Goal: Find specific page/section: Find specific page/section

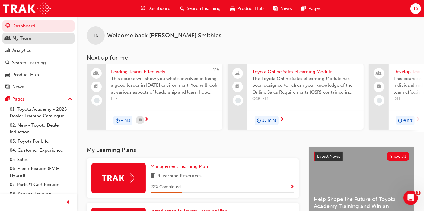
click at [37, 40] on div "My Team" at bounding box center [38, 39] width 66 height 8
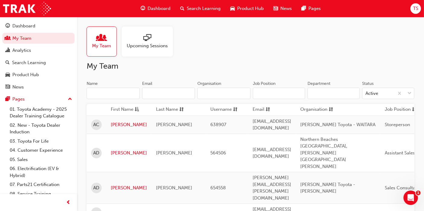
click at [122, 94] on input "Name" at bounding box center [113, 93] width 53 height 11
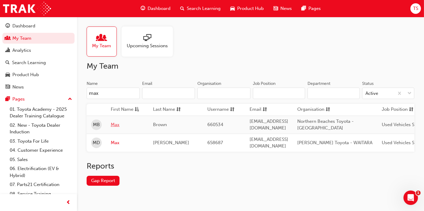
type input "max"
click at [116, 125] on link "Max" at bounding box center [127, 125] width 33 height 7
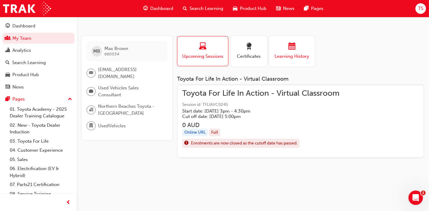
click at [296, 51] on div "button" at bounding box center [292, 47] width 36 height 9
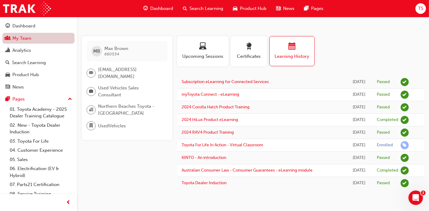
click at [37, 39] on link "My Team" at bounding box center [38, 38] width 72 height 11
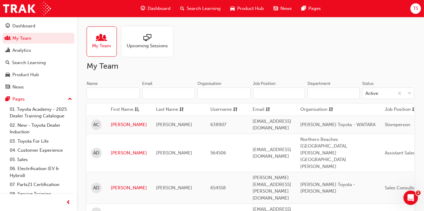
click at [129, 96] on input "Name" at bounding box center [113, 93] width 53 height 11
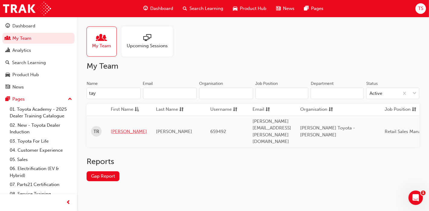
type input "tay"
click at [117, 129] on link "[PERSON_NAME]" at bounding box center [129, 132] width 36 height 7
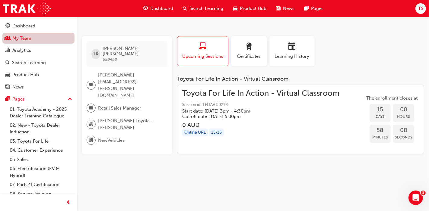
click at [46, 41] on link "My Team" at bounding box center [38, 38] width 72 height 11
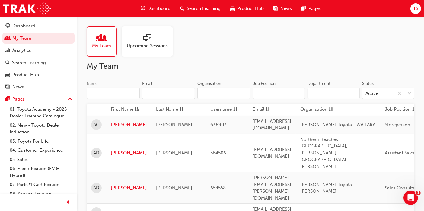
click at [109, 91] on input "Name" at bounding box center [113, 93] width 53 height 11
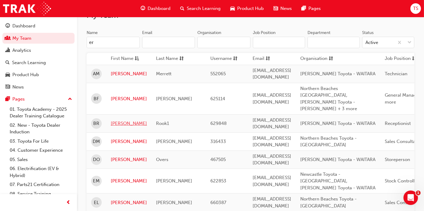
scroll to position [67, 0]
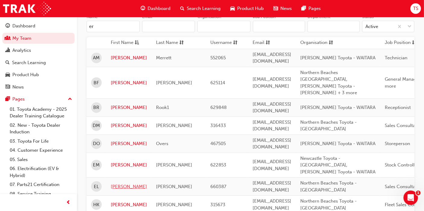
type input "er"
click at [117, 184] on link "[PERSON_NAME]" at bounding box center [129, 187] width 36 height 7
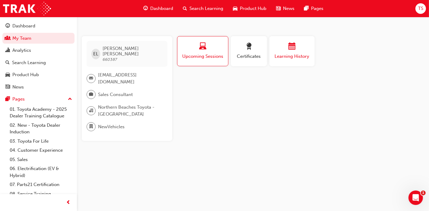
click at [288, 50] on div "button" at bounding box center [292, 47] width 36 height 9
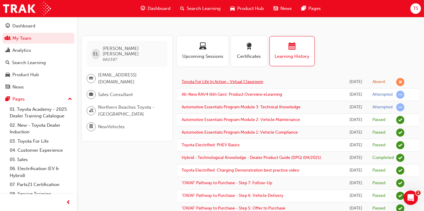
click at [254, 83] on link "Toyota For Life In Action - Virtual Classroom" at bounding box center [222, 81] width 81 height 5
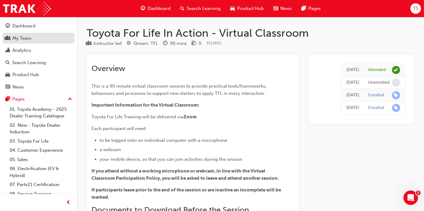
click at [15, 39] on div "My Team" at bounding box center [21, 38] width 19 height 7
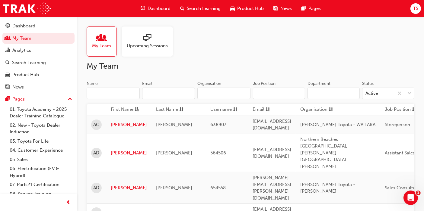
scroll to position [134, 0]
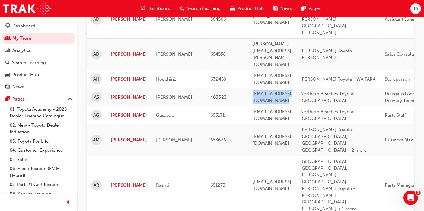
drag, startPoint x: 314, startPoint y: 62, endPoint x: 247, endPoint y: 59, distance: 67.0
click at [248, 88] on td "[EMAIL_ADDRESS][DOMAIN_NAME]" at bounding box center [272, 97] width 48 height 18
drag, startPoint x: 248, startPoint y: 60, endPoint x: 315, endPoint y: 61, distance: 67.3
click at [296, 88] on td "[EMAIL_ADDRESS][DOMAIN_NAME]" at bounding box center [272, 97] width 48 height 18
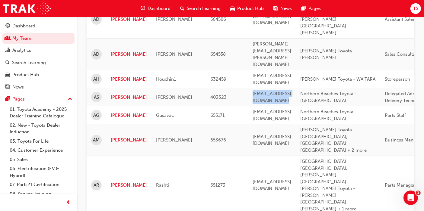
click at [296, 88] on td "[EMAIL_ADDRESS][DOMAIN_NAME]" at bounding box center [272, 97] width 48 height 18
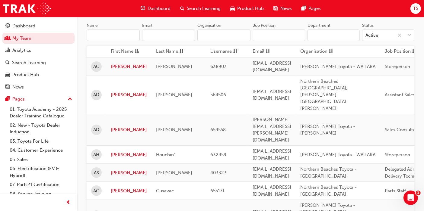
scroll to position [0, 0]
